Goal: Task Accomplishment & Management: Use online tool/utility

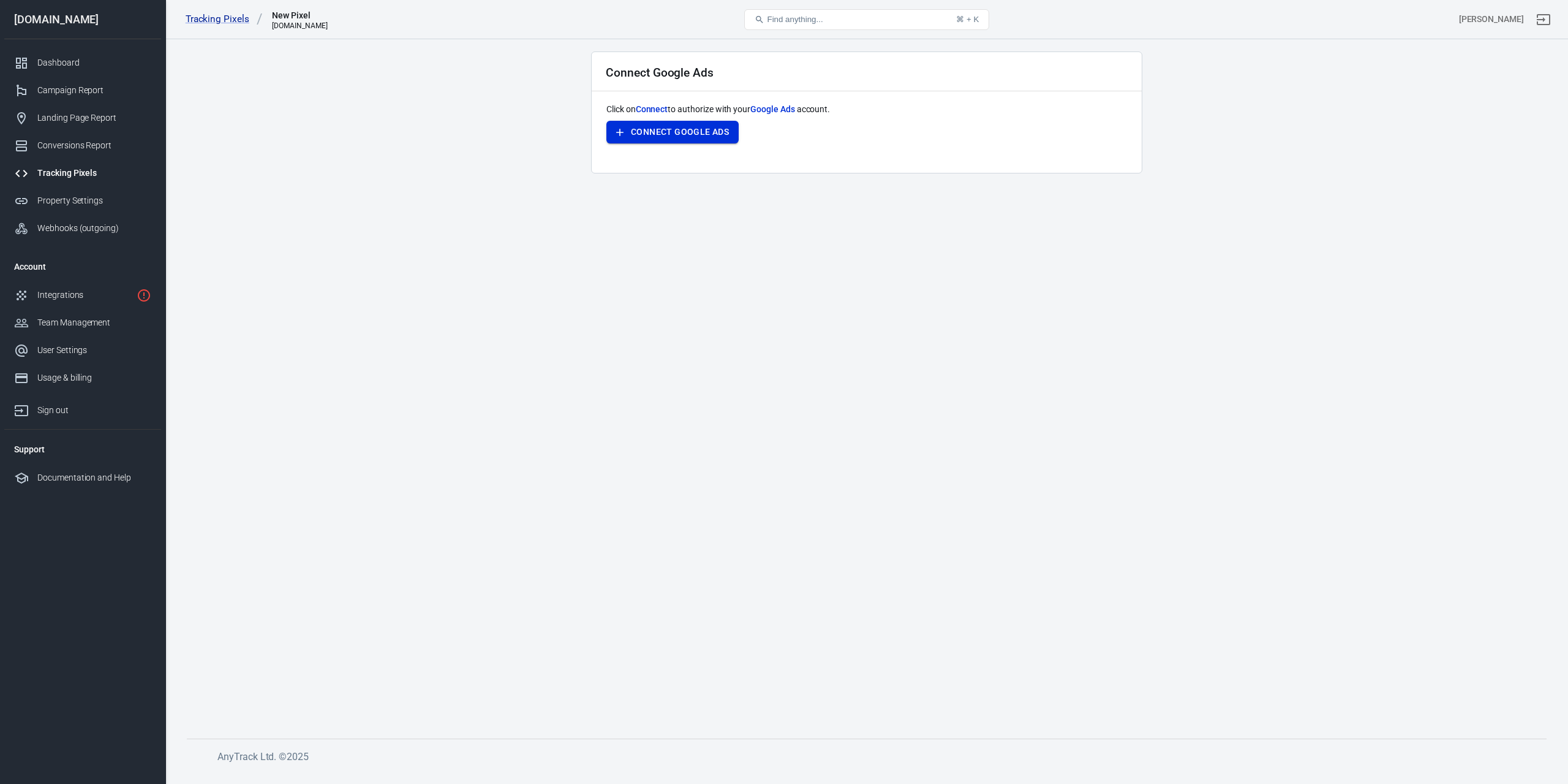
click at [699, 134] on button "Connect Google Ads" at bounding box center [672, 131] width 132 height 23
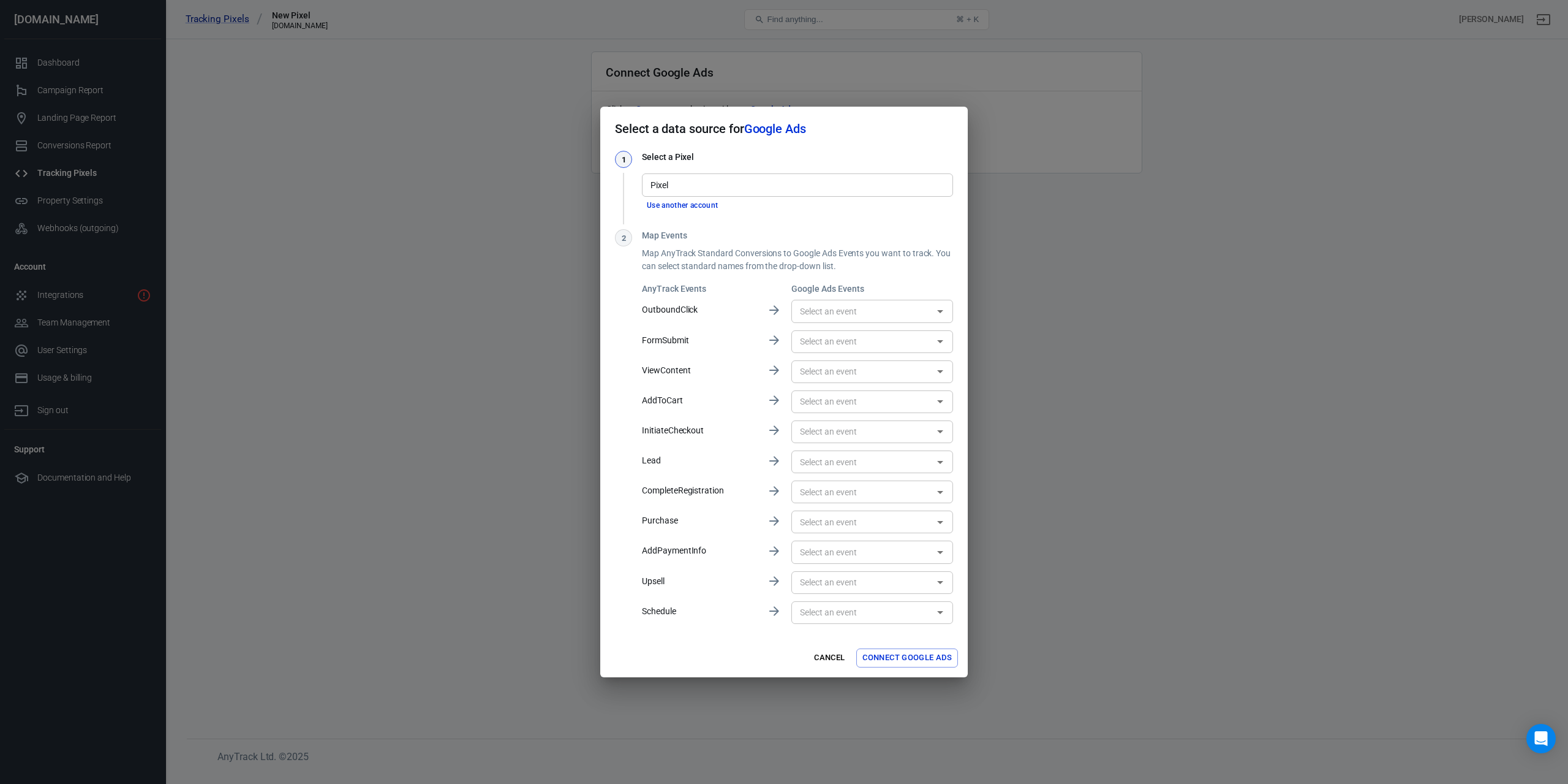
click at [772, 183] on input "Pixel" at bounding box center [796, 184] width 302 height 15
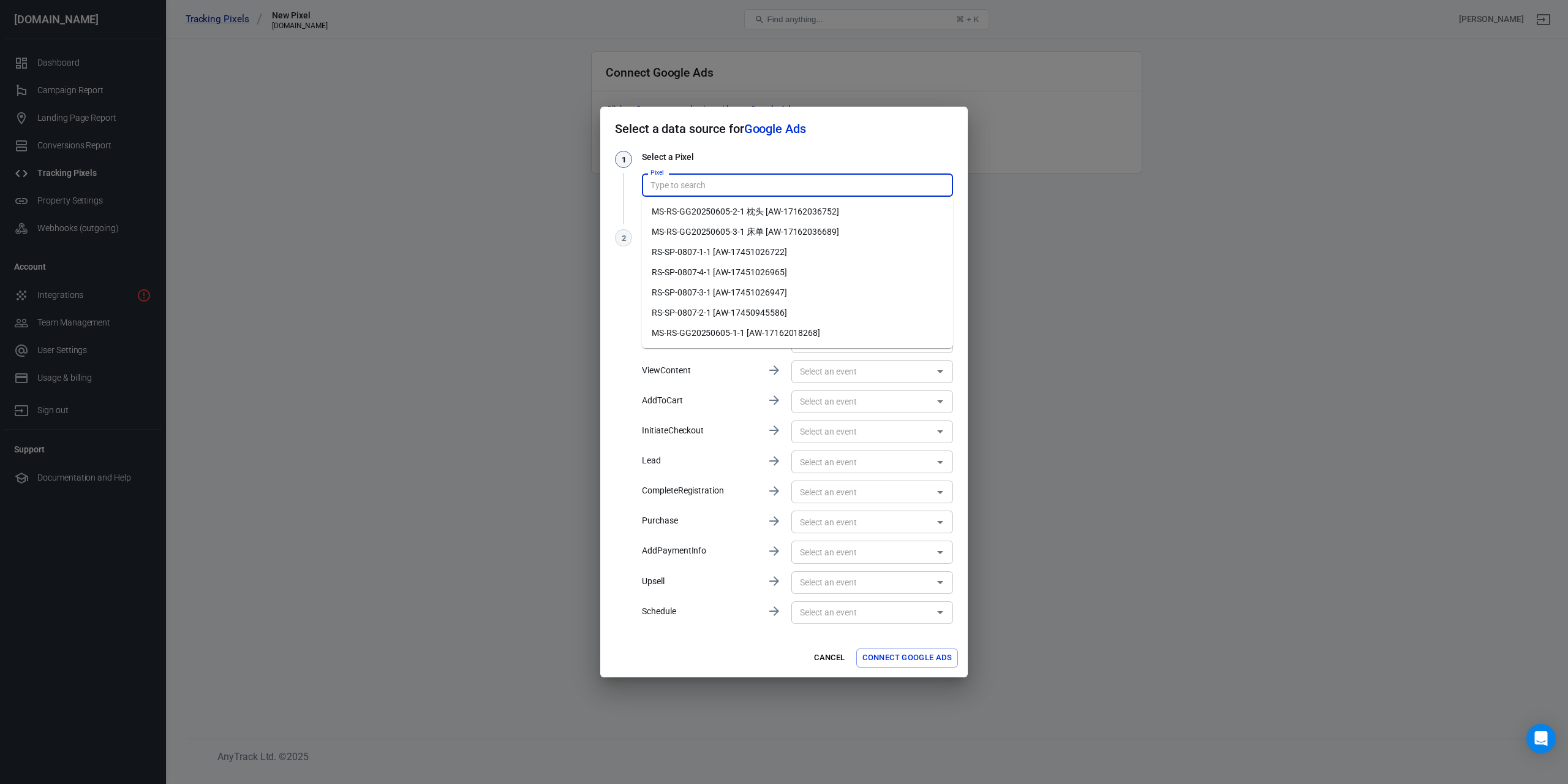
click at [767, 250] on li "RS-SP-0807-1-1 [AW-17451026722]" at bounding box center [797, 252] width 311 height 20
type input "RS-SP-0807-1-1 [AW-17451026722]"
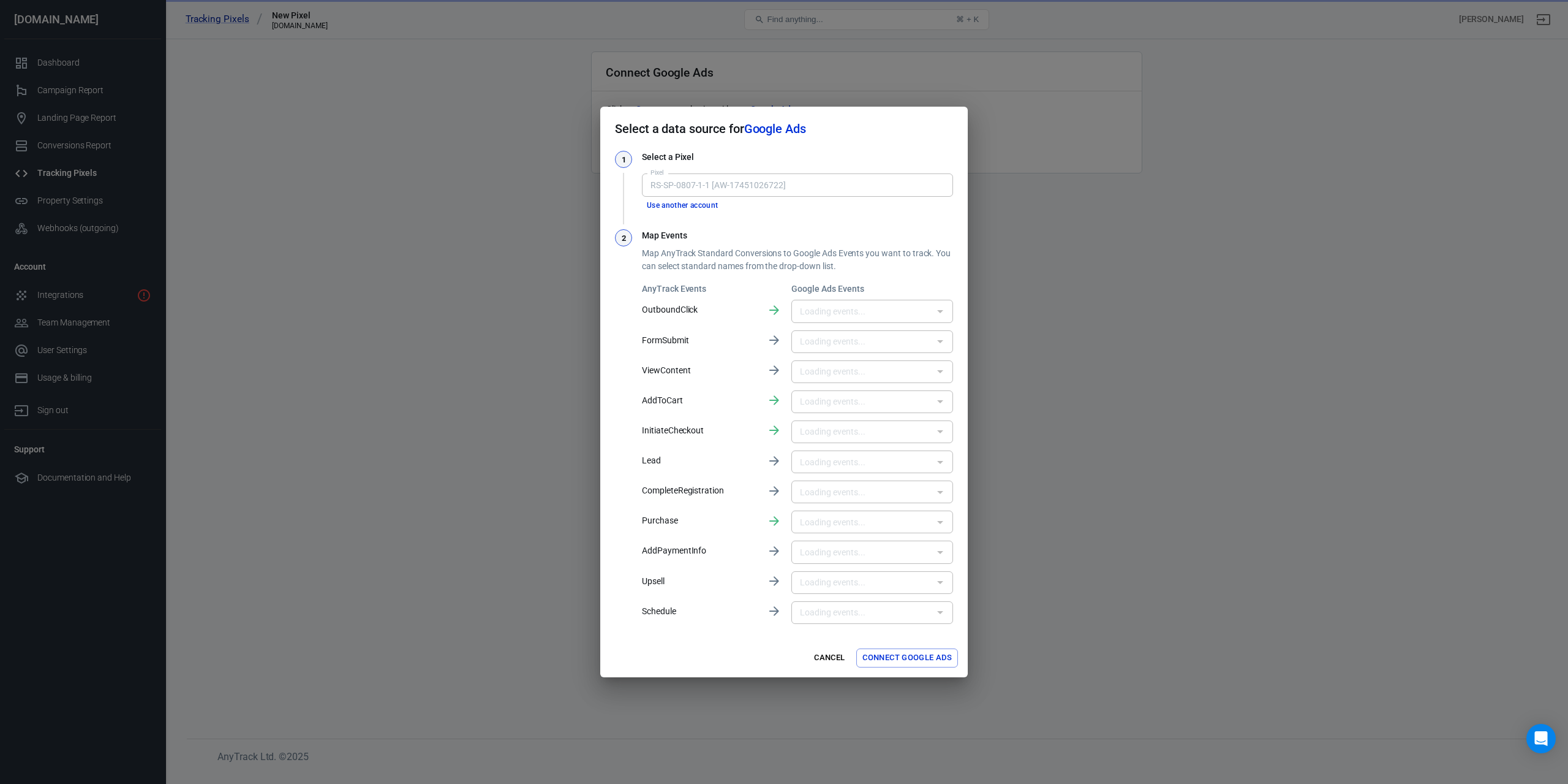
type input "出站点击 (1) [MMD3COLohYcbEKKSpoFB]"
type input "添加到购物车 (1) [0nttCNzohYcbEKKSpoFB]"
type input "开始结账 (1) [9r6KCN_ohYcbEKKSpoFB]"
type input "购买 (1) [buWCCNnohYcbEKKSpoFB]"
click at [884, 654] on button "Connect Google Ads" at bounding box center [907, 658] width 101 height 19
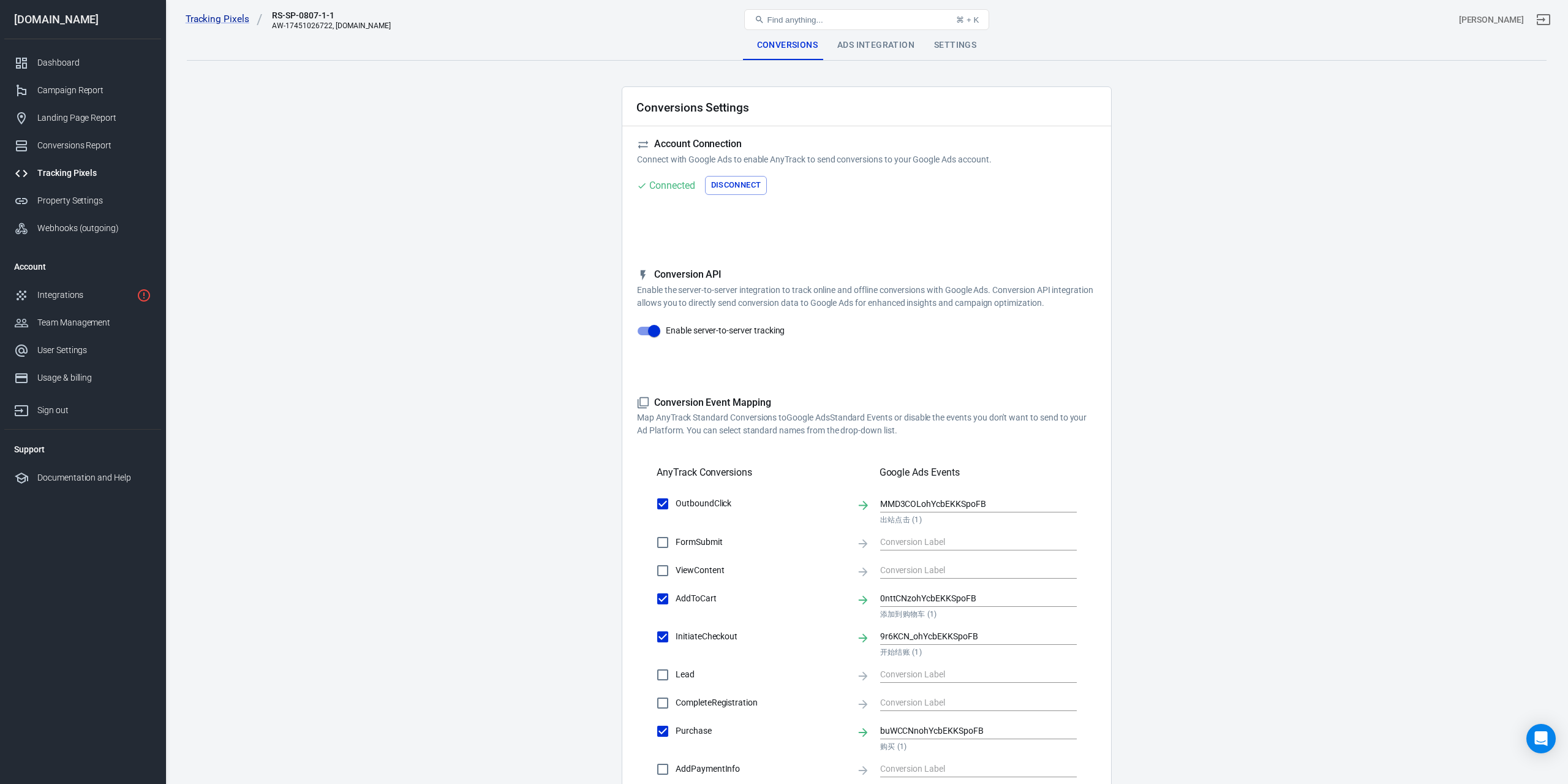
checkbox input "true"
type input "MMD3COLohYcbEKKSpoFB"
checkbox input "true"
type input "0nttCNzohYcbEKKSpoFB"
checkbox input "true"
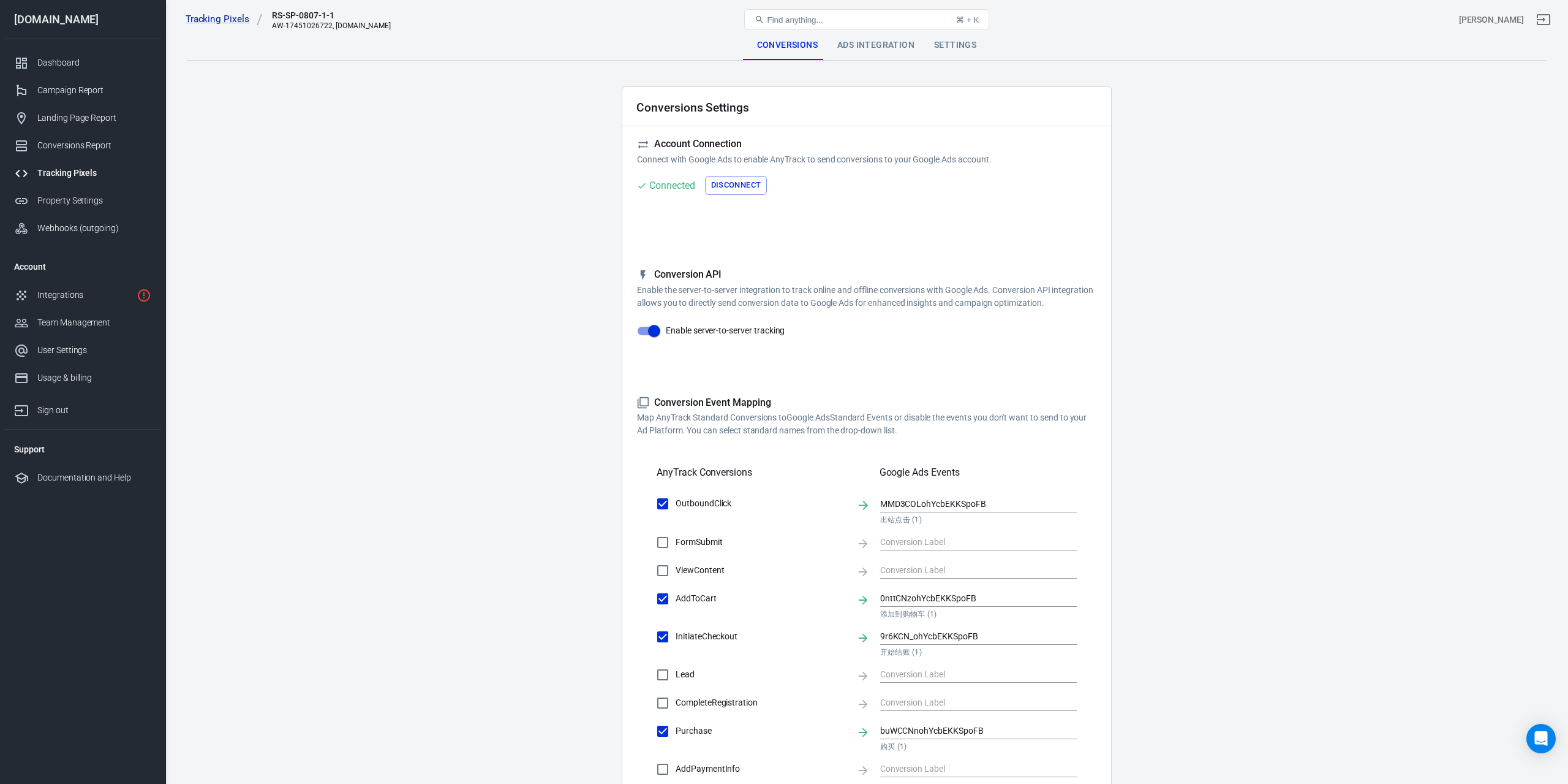
type input "9r6KCN_ohYcbEKKSpoFB"
checkbox input "true"
type input "buWCCNnohYcbEKKSpoFB"
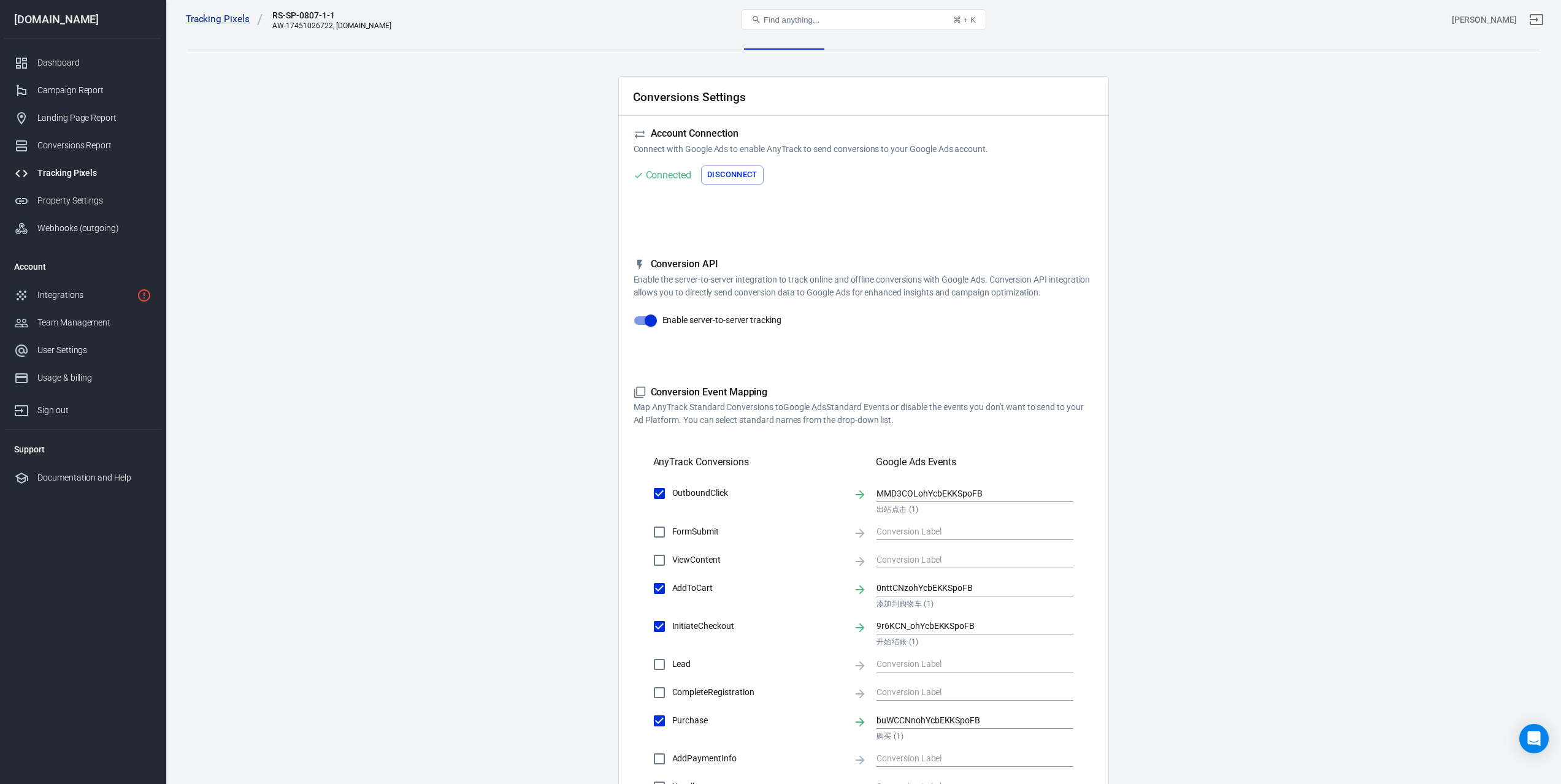
scroll to position [256, 0]
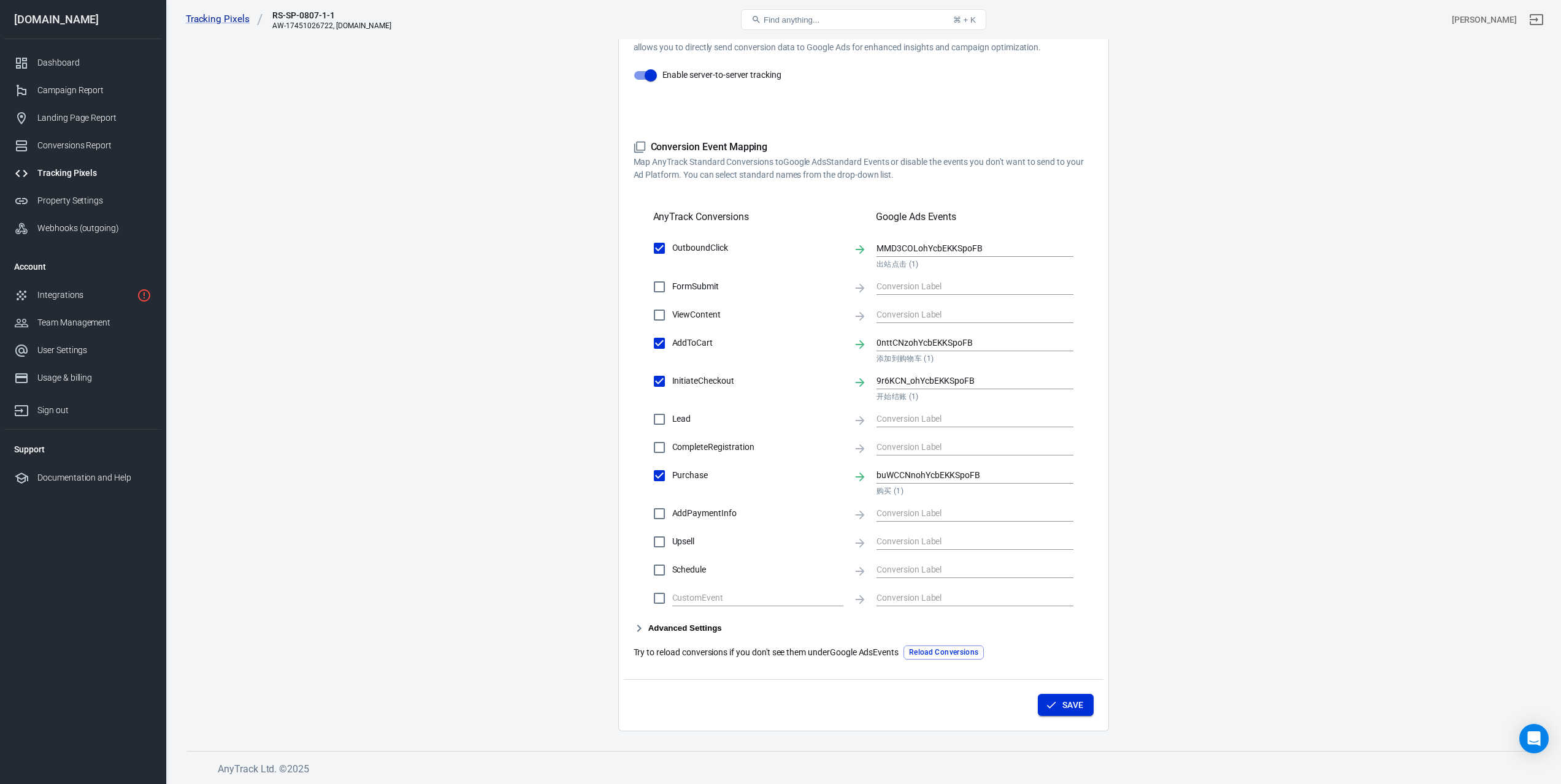
click at [1070, 710] on button "Save" at bounding box center [1066, 705] width 56 height 23
click at [81, 178] on div "Tracking Pixels" at bounding box center [95, 173] width 114 height 13
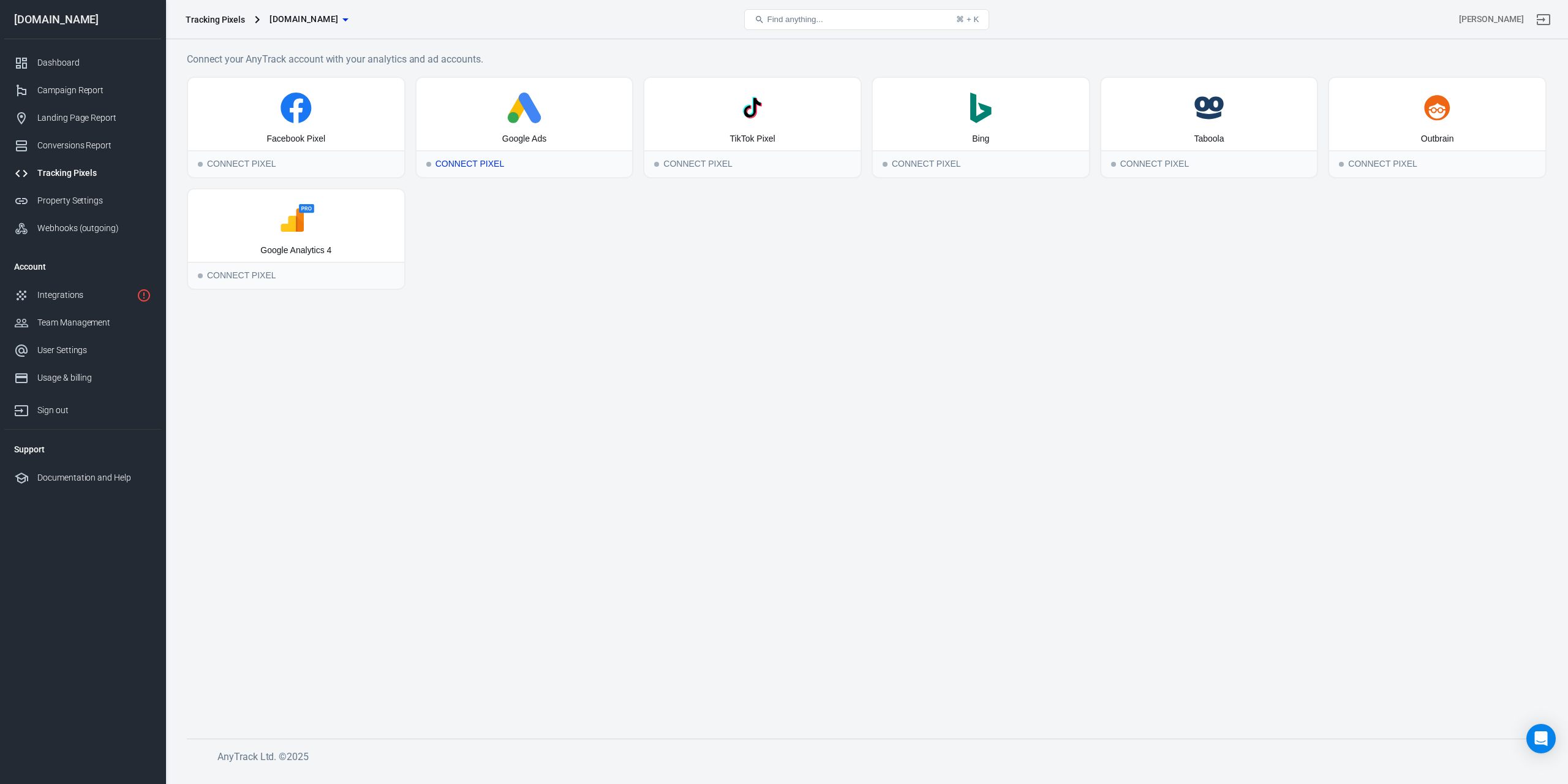
click at [531, 134] on div "Google Ads" at bounding box center [524, 139] width 44 height 12
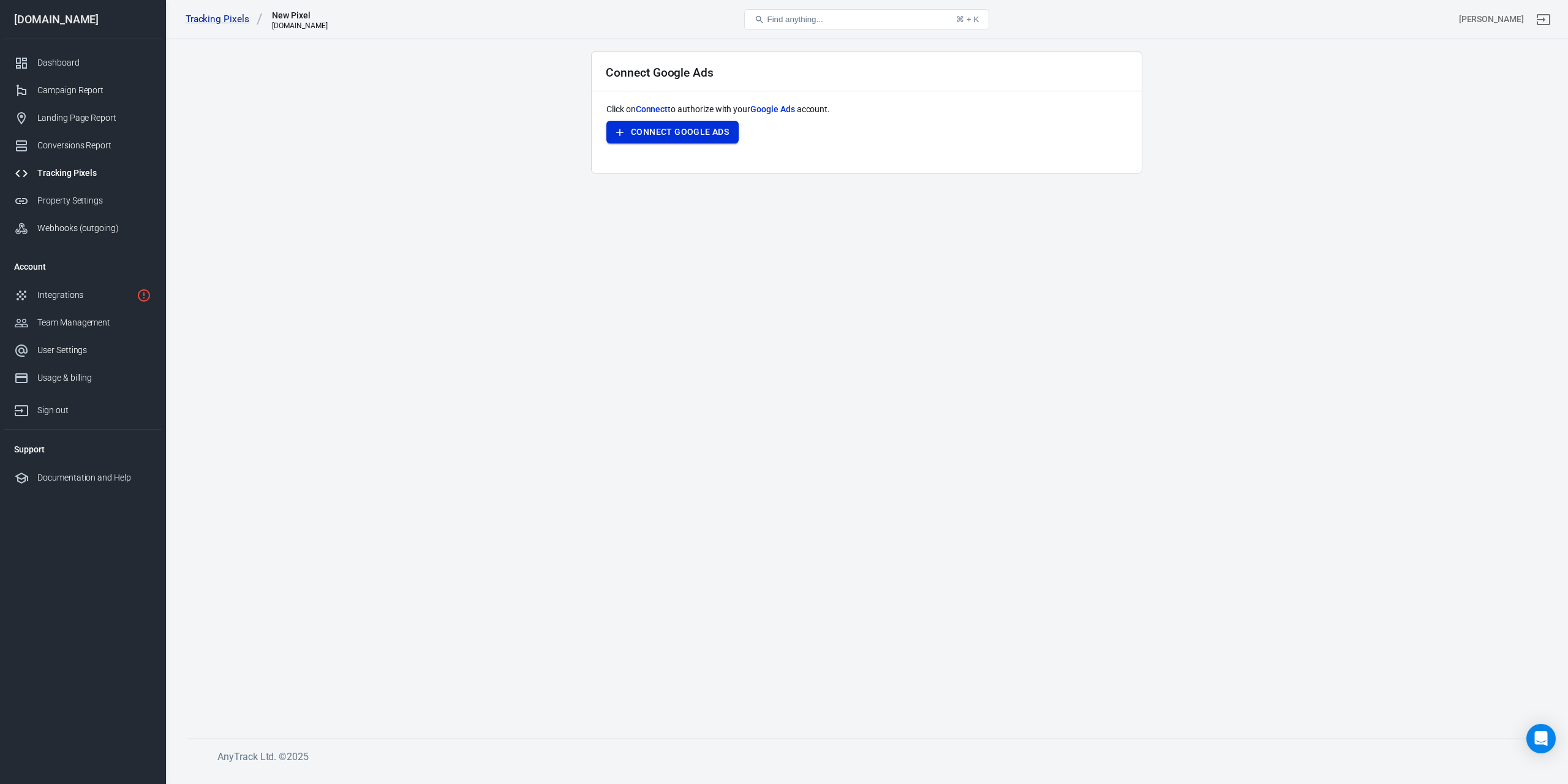
click at [692, 133] on button "Connect Google Ads" at bounding box center [672, 131] width 132 height 23
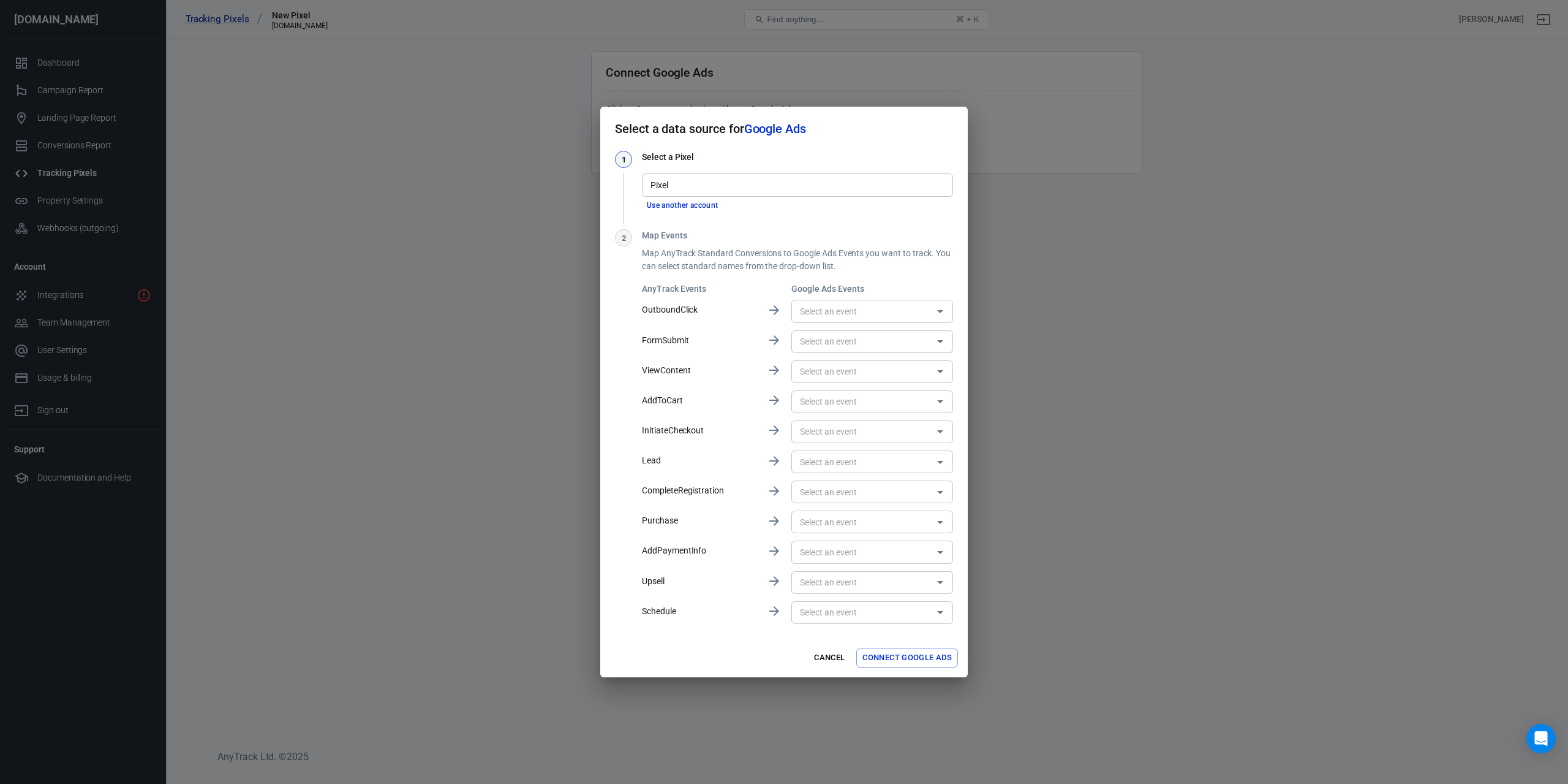
click at [776, 186] on input "Pixel" at bounding box center [796, 184] width 302 height 15
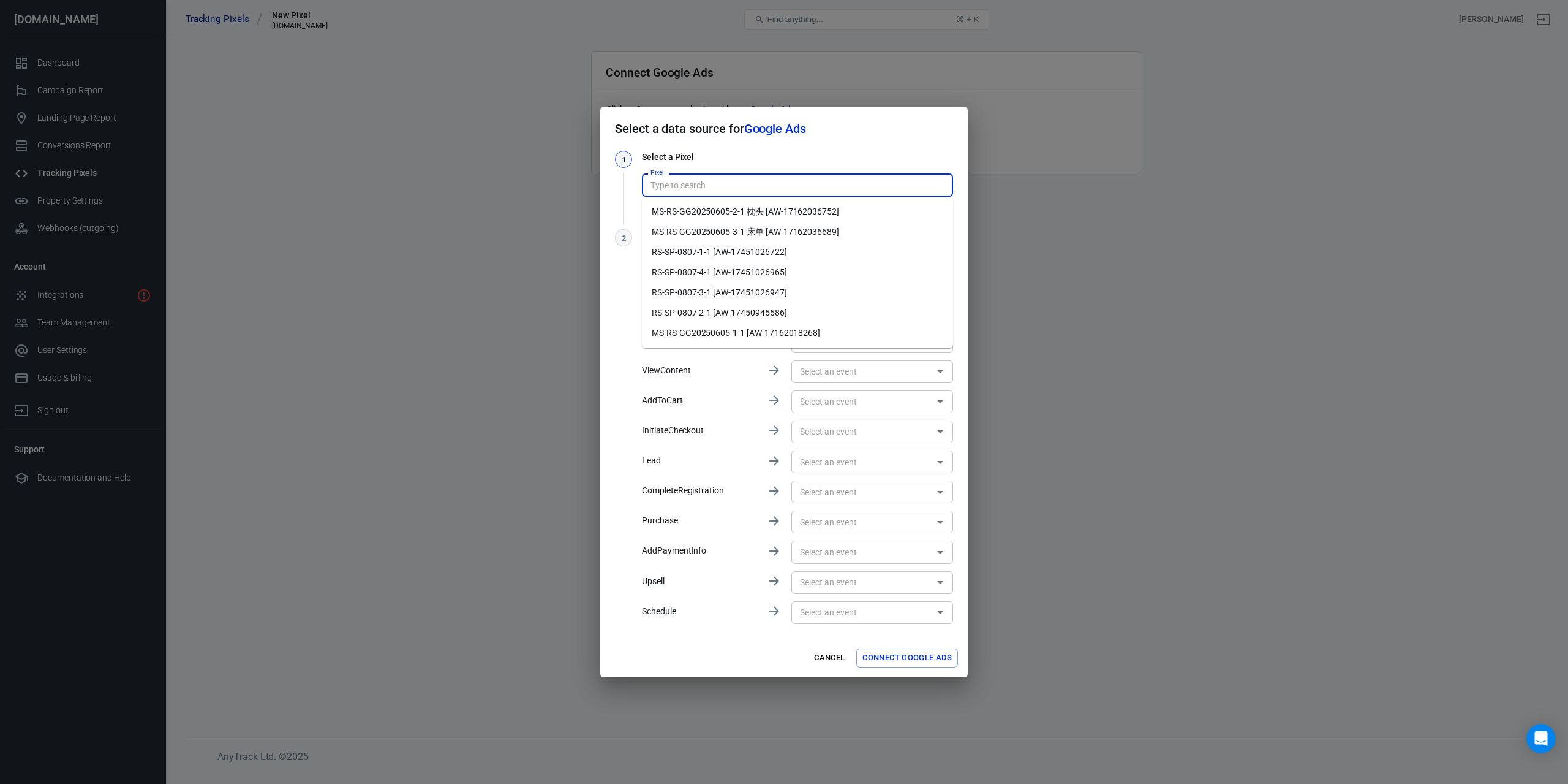
click at [761, 249] on li "RS-SP-0807-1-1 [AW-17451026722]" at bounding box center [797, 252] width 311 height 20
type input "RS-SP-0807-1-1 [AW-17451026722]"
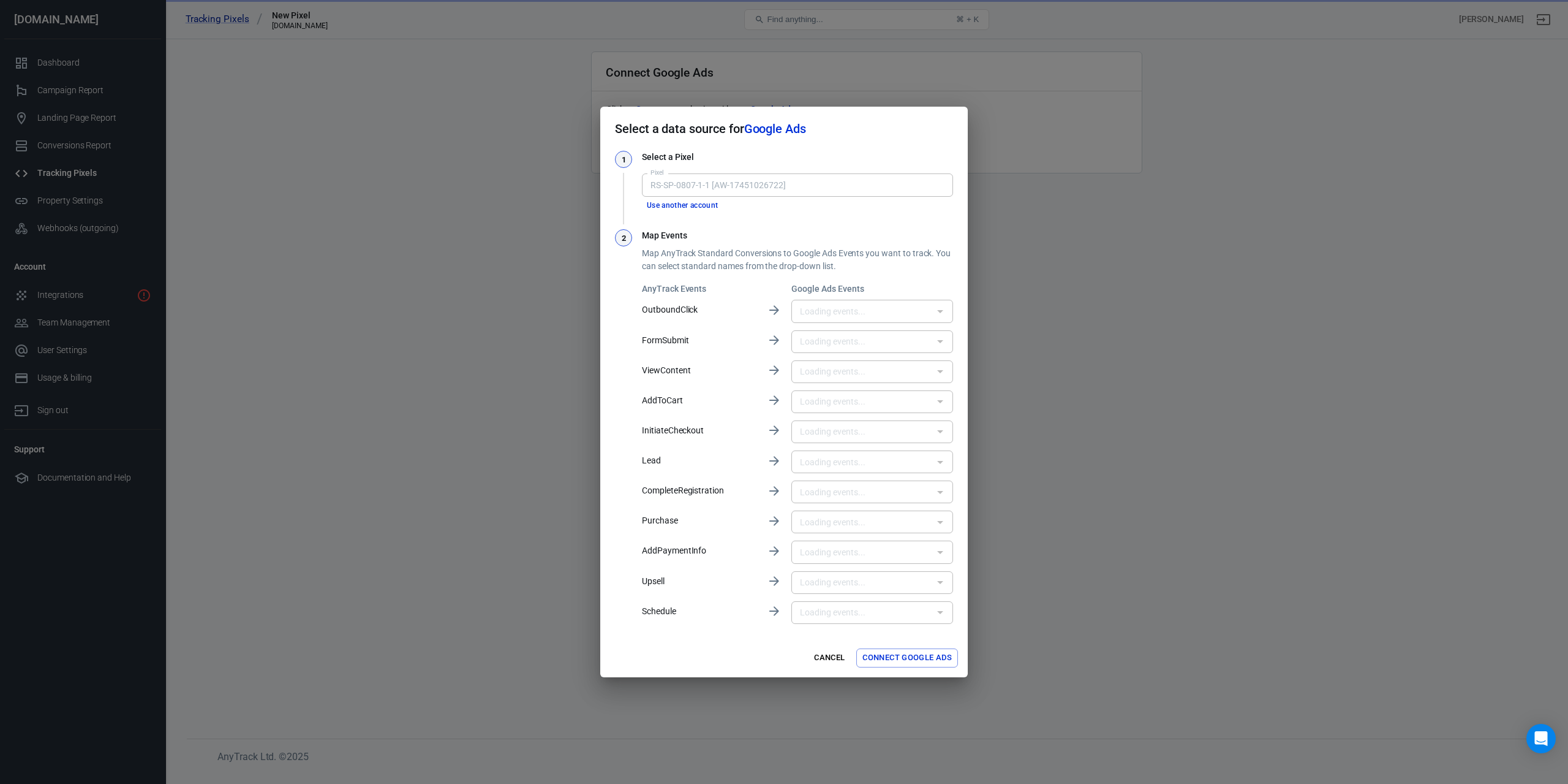
type input "出站点击 (1) [MMD3COLohYcbEKKSpoFB]"
type input "添加到购物车 (1) [0nttCNzohYcbEKKSpoFB]"
type input "开始结账 (1) [9r6KCN_ohYcbEKKSpoFB]"
type input "购买 (1) [buWCCNnohYcbEKKSpoFB]"
click at [908, 662] on button "Connect Google Ads" at bounding box center [907, 658] width 101 height 19
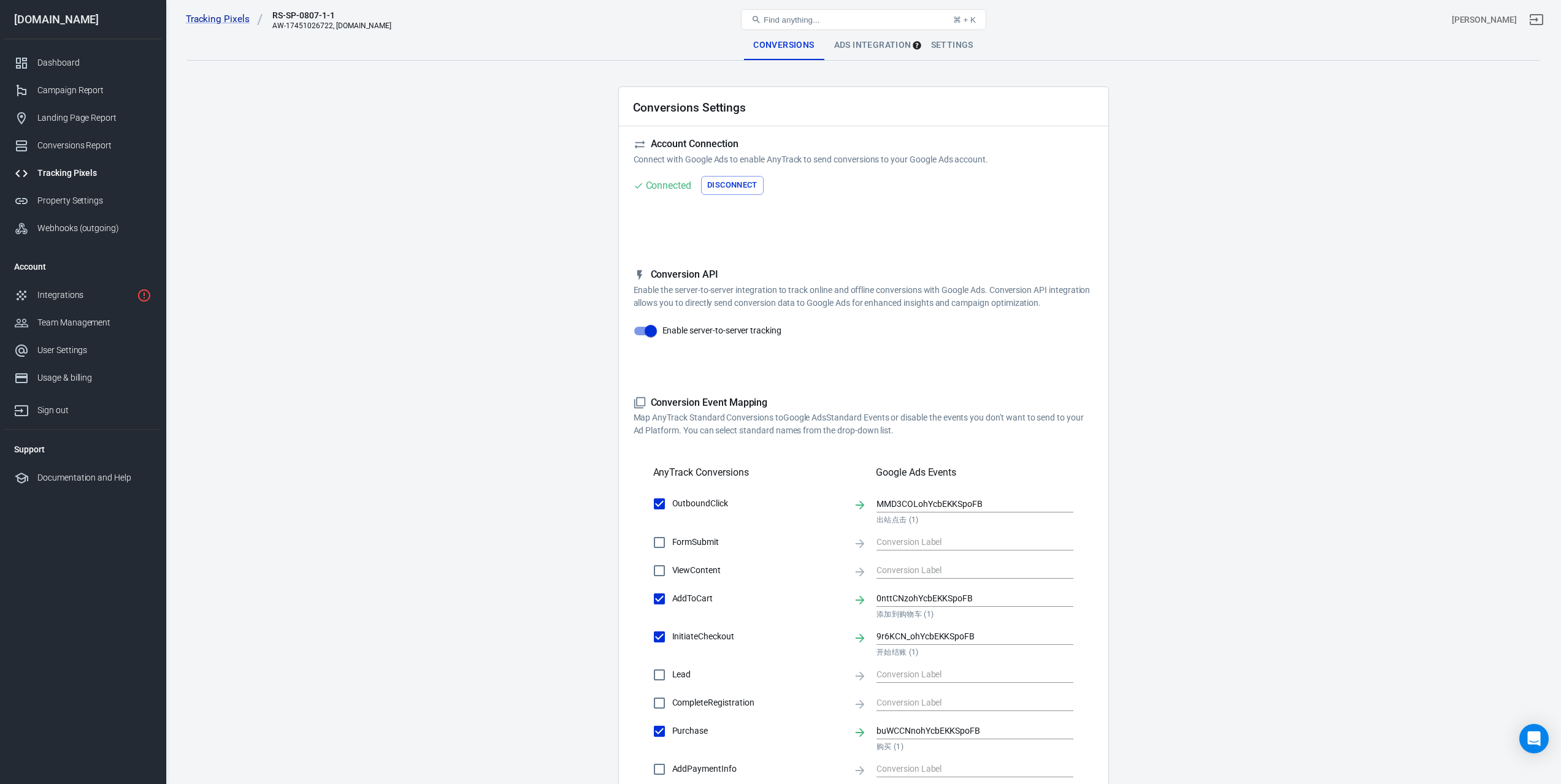
scroll to position [256, 0]
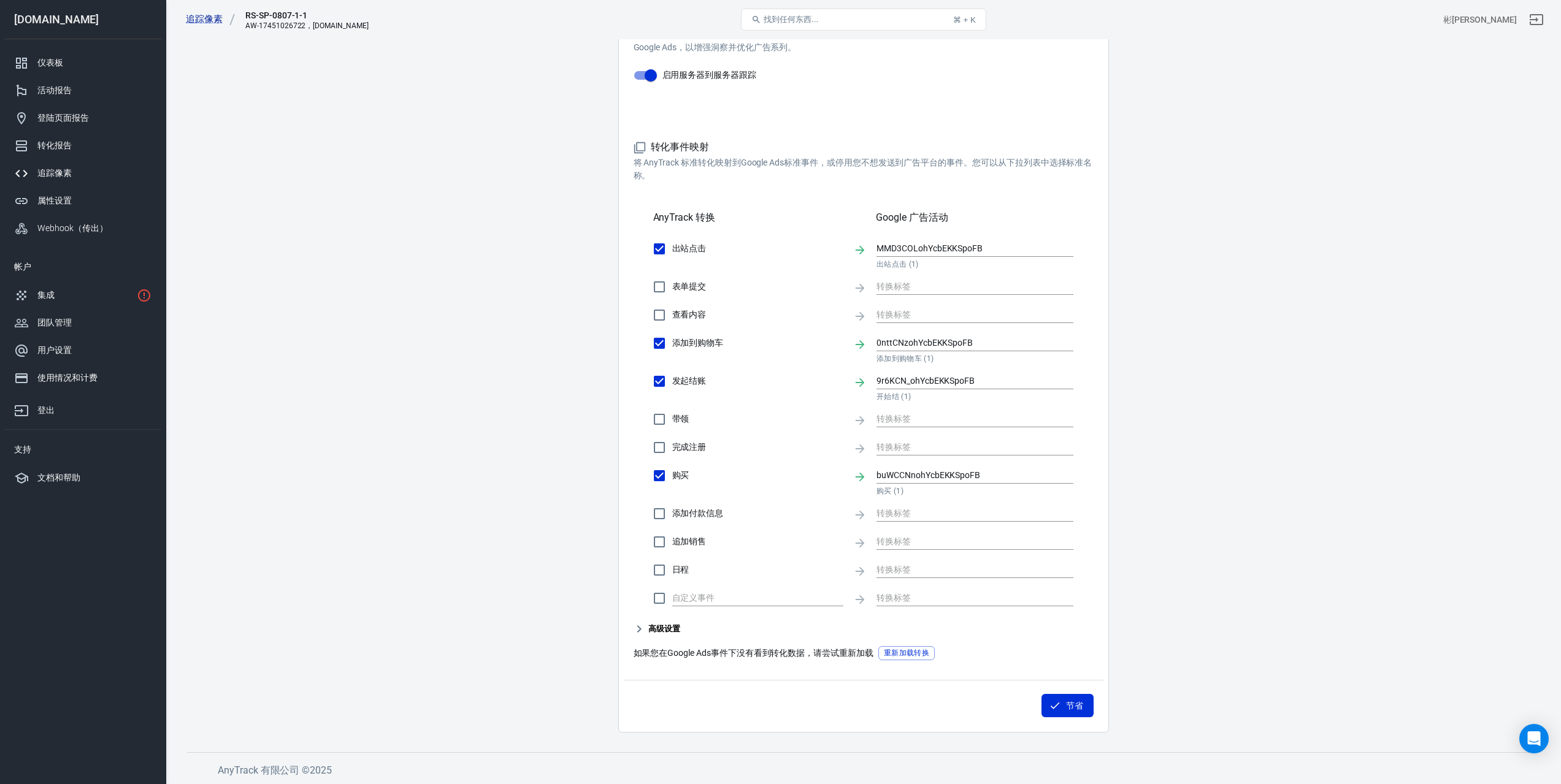
click at [641, 629] on icon "button" at bounding box center [639, 629] width 4 height 7
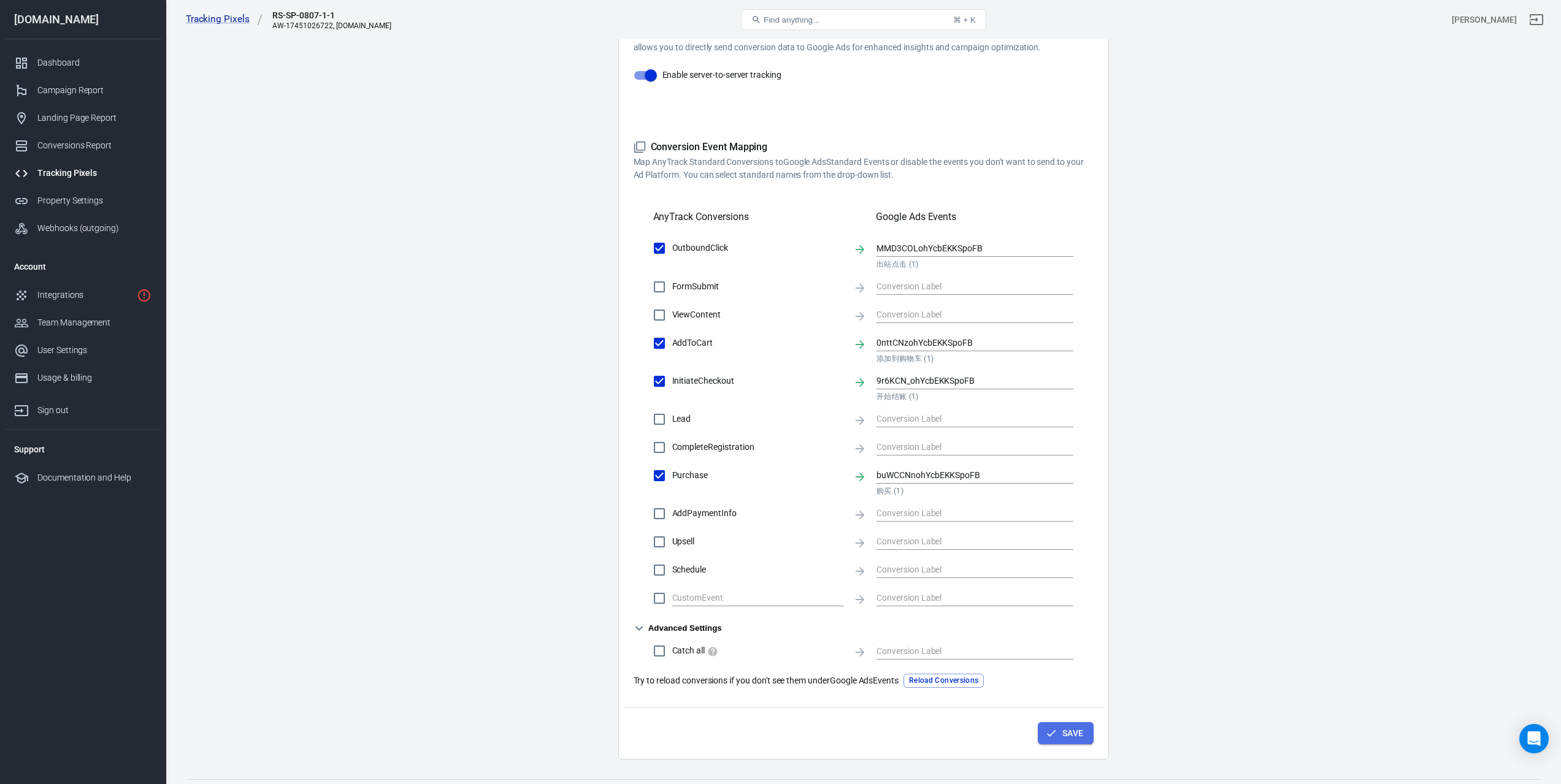
click at [1066, 735] on button "Save" at bounding box center [1066, 733] width 56 height 23
click at [1076, 732] on button "Save" at bounding box center [1066, 733] width 56 height 23
